Goal: Information Seeking & Learning: Check status

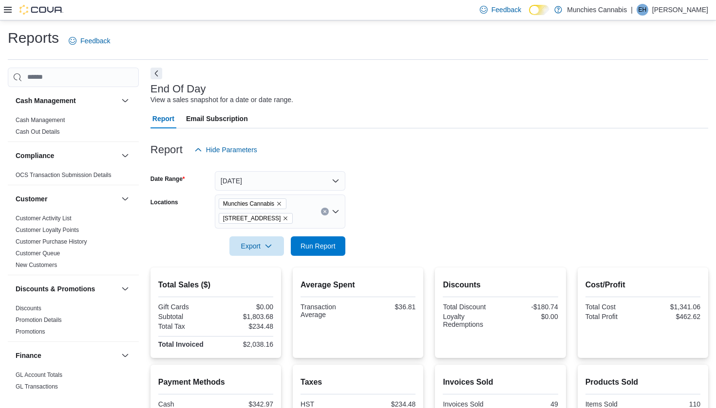
scroll to position [22, 0]
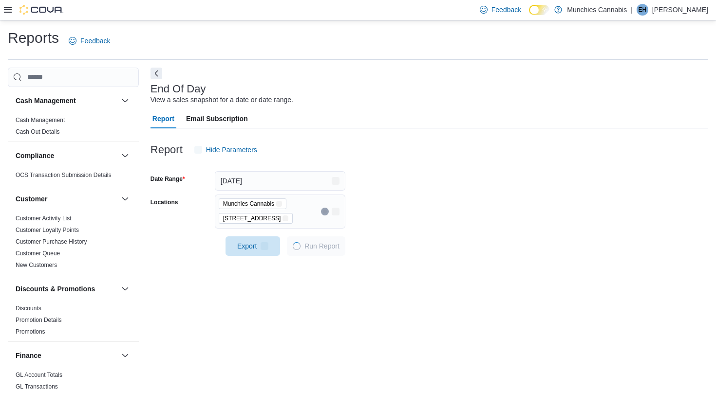
scroll to position [22, 0]
